Goal: Transaction & Acquisition: Purchase product/service

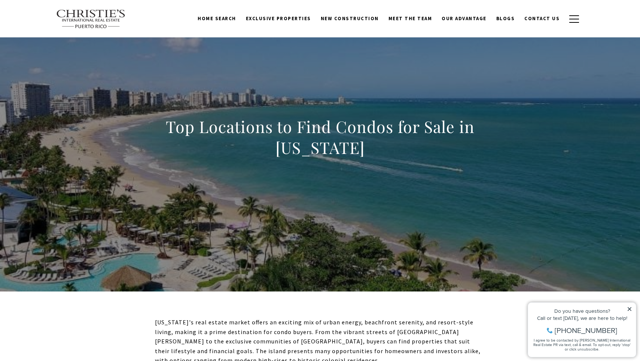
scroll to position [6, 0]
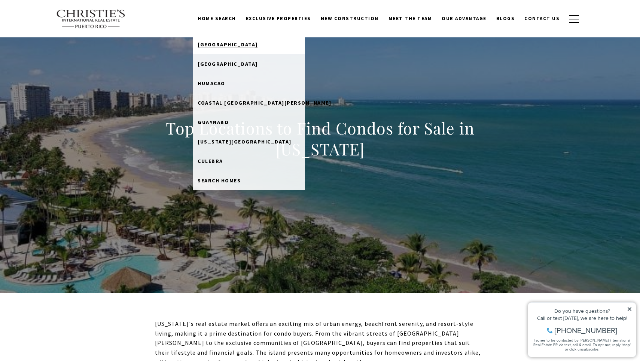
click at [236, 41] on span "Dorado Beach" at bounding box center [227, 44] width 60 height 7
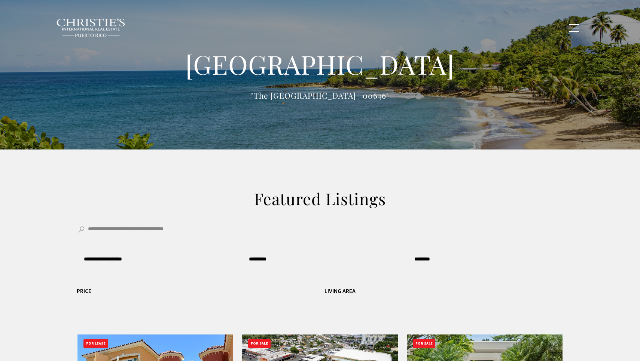
type input "**********"
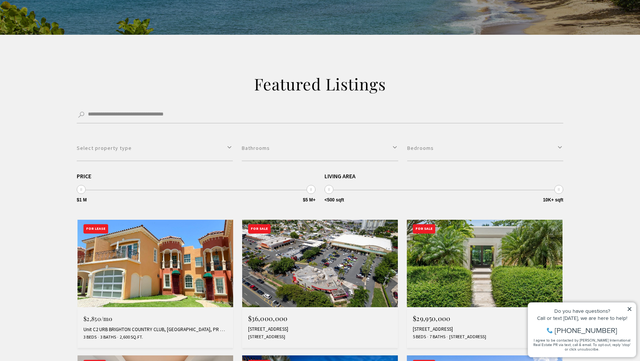
scroll to position [115, 0]
type input "********"
drag, startPoint x: 560, startPoint y: 189, endPoint x: 438, endPoint y: 188, distance: 122.3
click at [438, 188] on span at bounding box center [437, 189] width 9 height 9
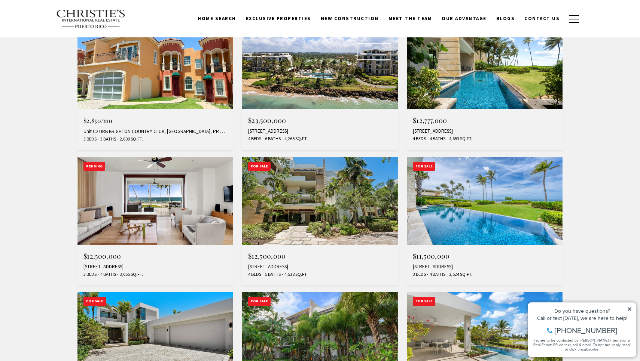
scroll to position [313, 0]
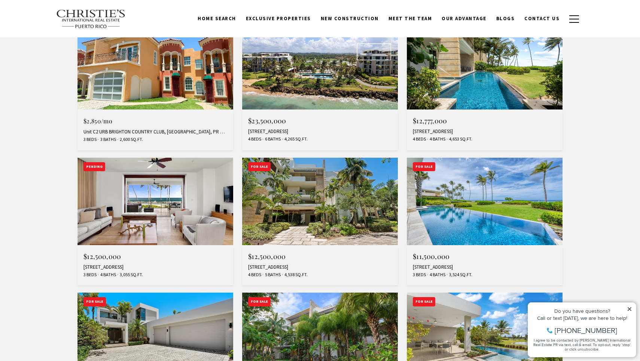
click at [488, 203] on img at bounding box center [485, 202] width 156 height 88
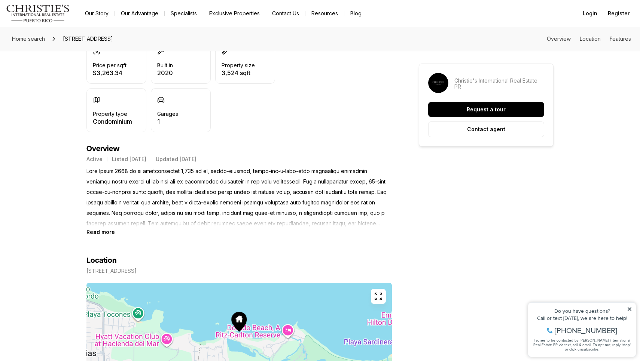
scroll to position [235, 0]
click at [101, 231] on b "Read more" at bounding box center [100, 232] width 28 height 6
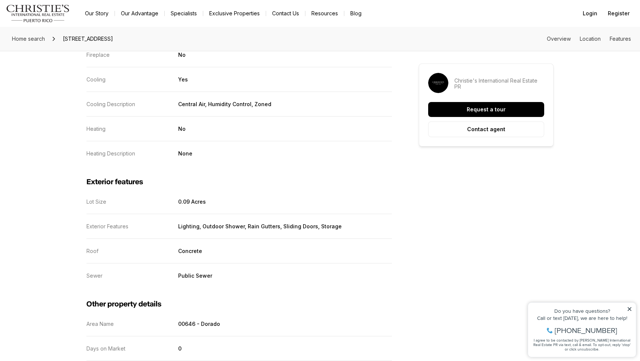
scroll to position [1180, 0]
